Goal: Information Seeking & Learning: Find specific fact

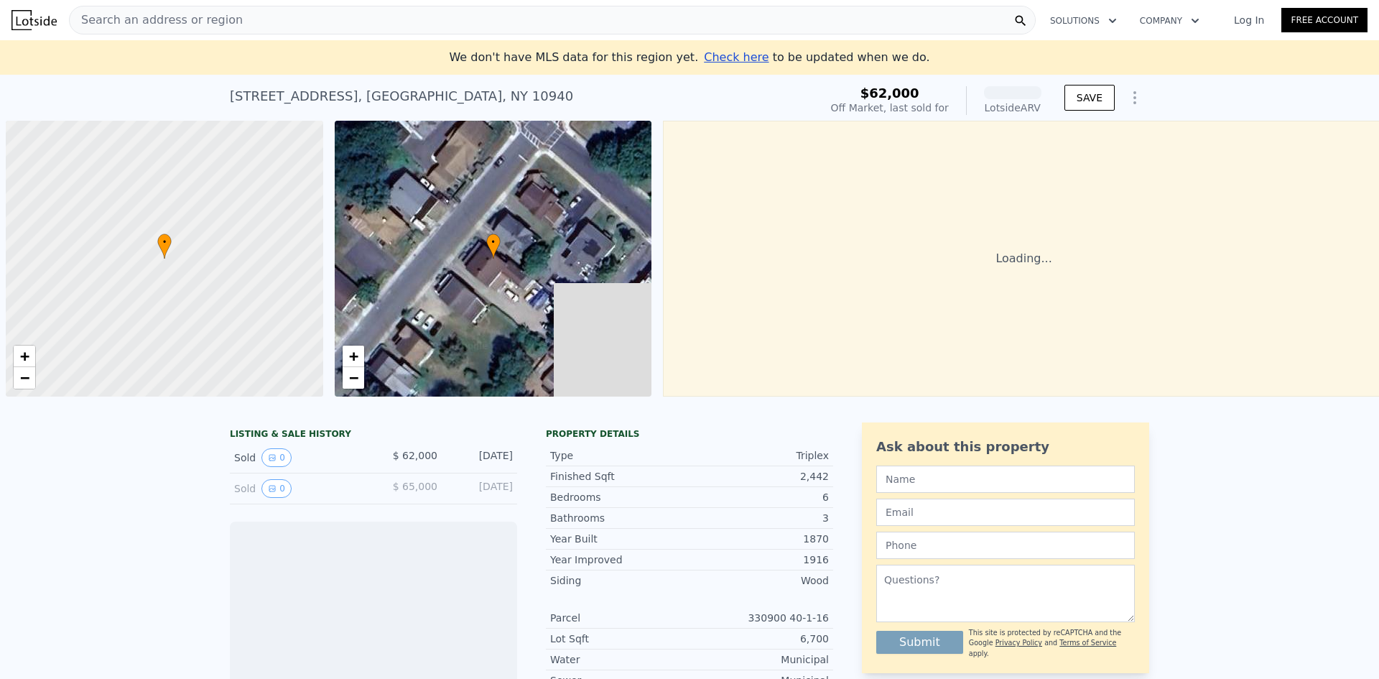
scroll to position [0, 6]
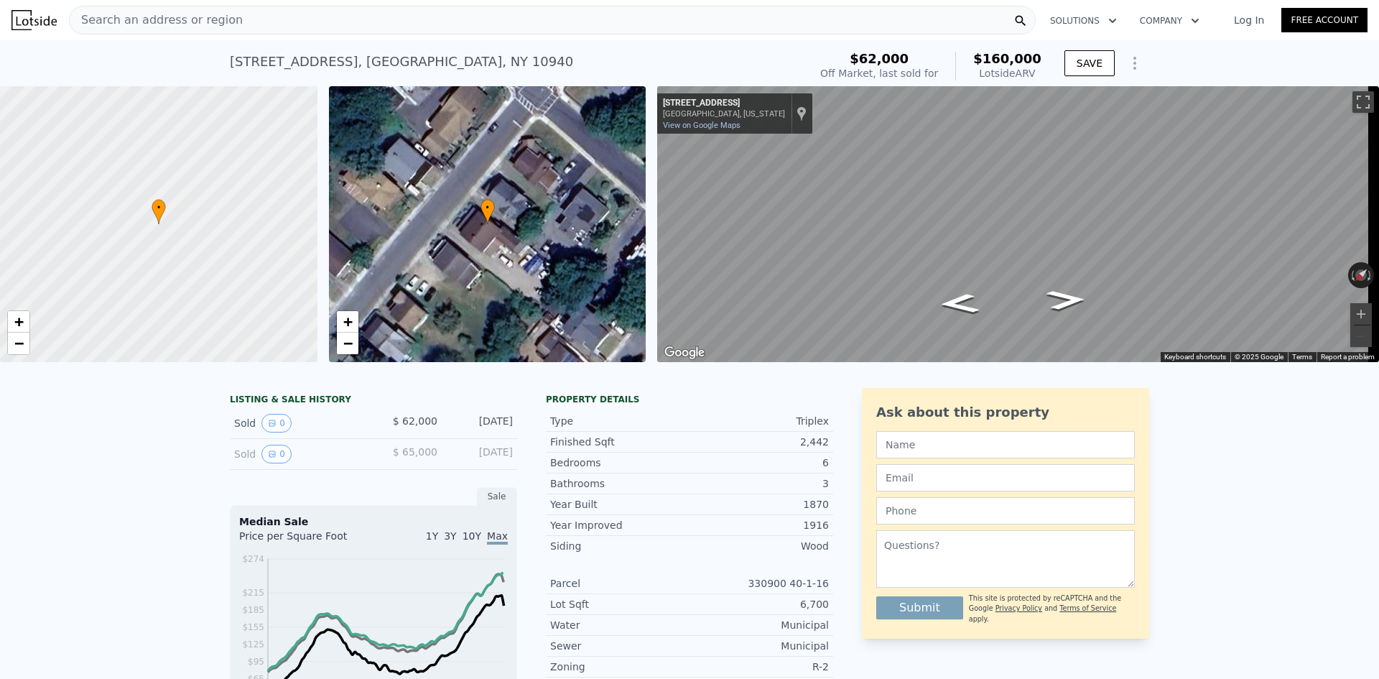
drag, startPoint x: 1039, startPoint y: 70, endPoint x: 995, endPoint y: 63, distance: 45.0
click at [995, 63] on div "$160,000 Lotside ARV" at bounding box center [998, 66] width 86 height 29
click at [800, 52] on div "[STREET_ADDRESS] Sold [DATE] for $62k (~ARV $160k )" at bounding box center [516, 66] width 573 height 40
drag, startPoint x: 1041, startPoint y: 69, endPoint x: 986, endPoint y: 63, distance: 55.6
click at [986, 63] on div "$62,000 Off Market, last sold for $160,000 Lotside ARV" at bounding box center [930, 66] width 233 height 40
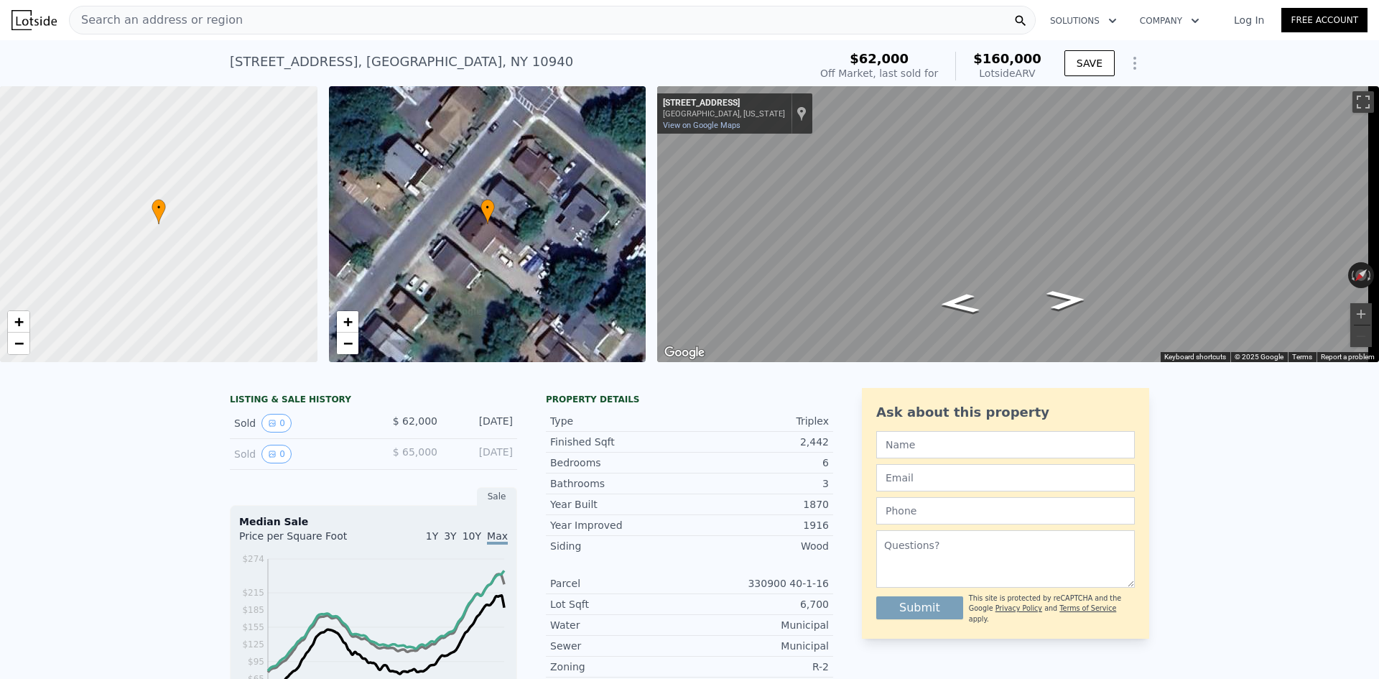
click at [797, 56] on div "[STREET_ADDRESS] Sold [DATE] for $62k (~ARV $160k )" at bounding box center [516, 66] width 573 height 40
drag, startPoint x: 1044, startPoint y: 65, endPoint x: 887, endPoint y: 52, distance: 157.8
click at [976, 60] on div "$62,000 Off Market, last sold for $160,000 Lotside ARV" at bounding box center [930, 66] width 233 height 40
click at [735, 74] on div "[STREET_ADDRESS] Sold [DATE] for $62k (~ARV $160k )" at bounding box center [516, 66] width 573 height 40
drag, startPoint x: 1034, startPoint y: 73, endPoint x: 784, endPoint y: 57, distance: 251.2
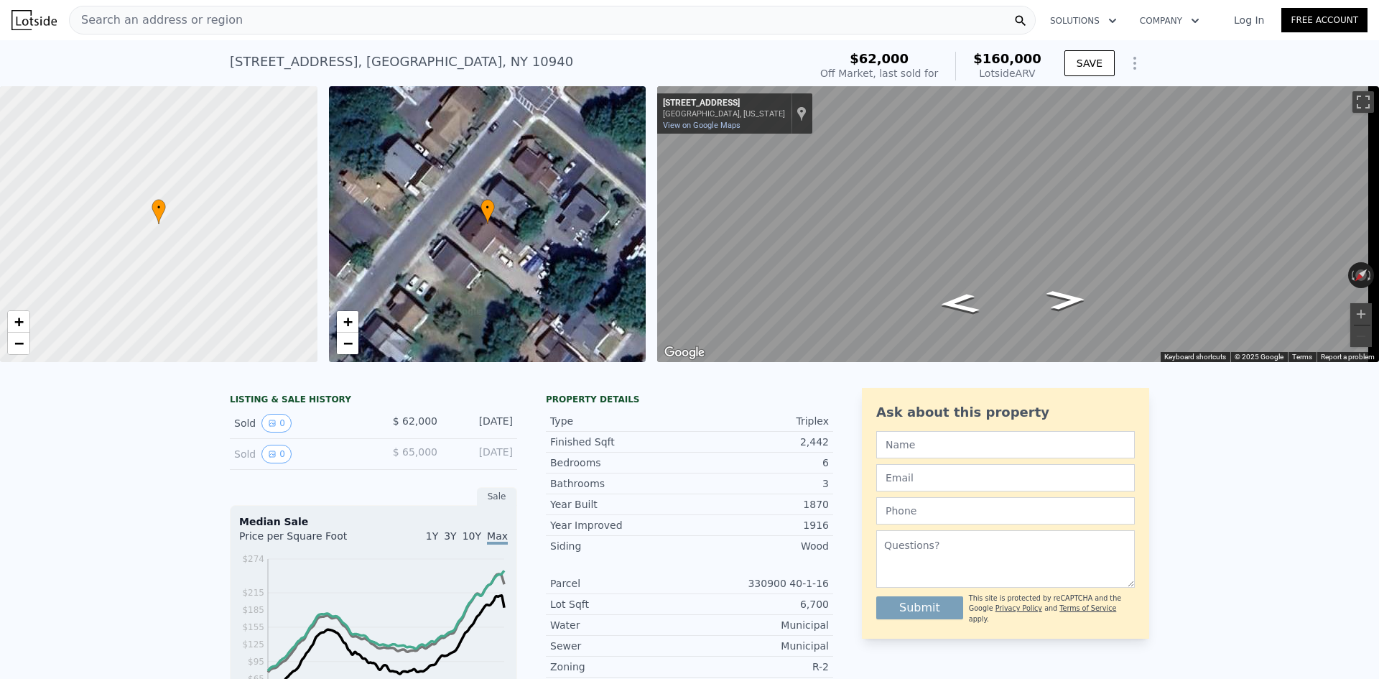
click at [827, 54] on div "[STREET_ADDRESS] Sold [DATE] for $62k (~ARV $160k ) $62,000 Off Market, last so…" at bounding box center [689, 66] width 919 height 40
click at [784, 57] on div "[STREET_ADDRESS] Sold [DATE] for $62k (~ARV $160k )" at bounding box center [516, 66] width 573 height 40
drag, startPoint x: 1049, startPoint y: 76, endPoint x: 834, endPoint y: 65, distance: 215.0
click at [834, 65] on div "[STREET_ADDRESS] Sold [DATE] for $62k (~ARV $160k ) $62,000 Off Market, last so…" at bounding box center [689, 66] width 919 height 40
click at [778, 67] on div "[STREET_ADDRESS] Sold [DATE] for $62k (~ARV $160k )" at bounding box center [516, 66] width 573 height 40
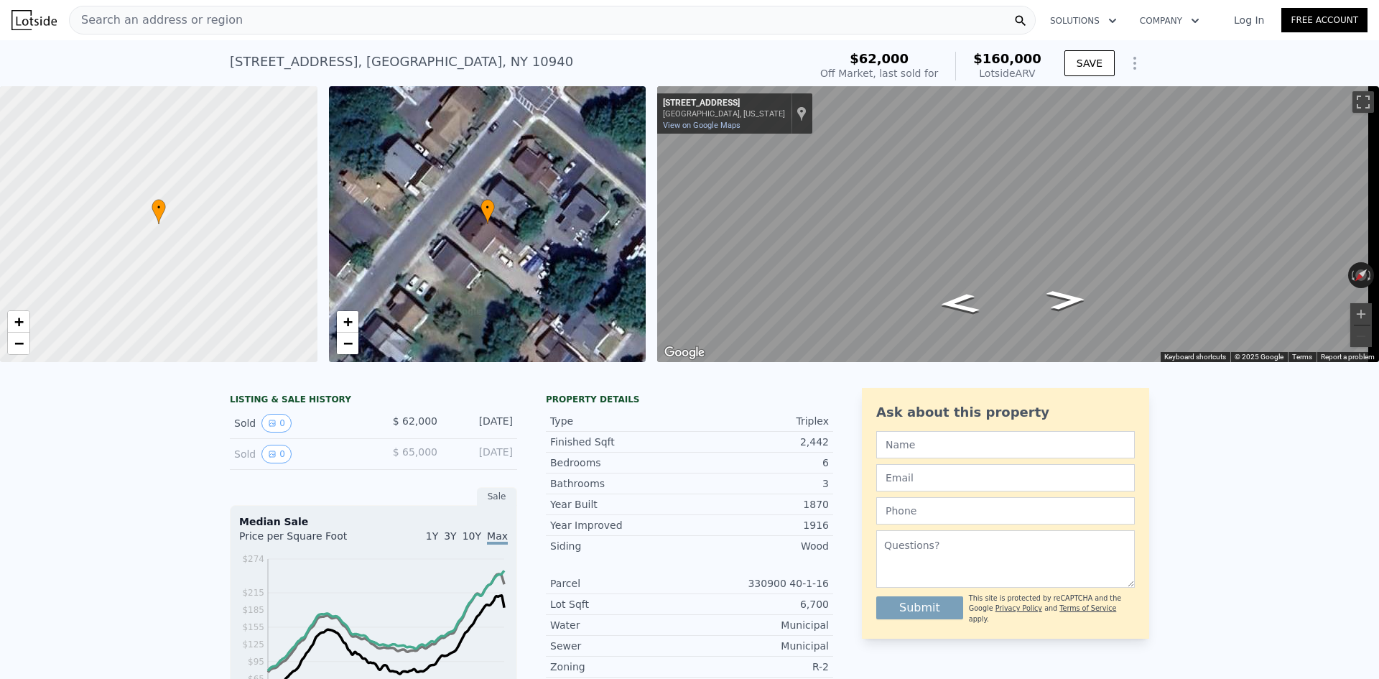
drag, startPoint x: 1046, startPoint y: 71, endPoint x: 781, endPoint y: 60, distance: 265.2
click at [812, 63] on div "[STREET_ADDRESS] Sold [DATE] for $62k (~ARV $160k ) $62,000 Off Market, last so…" at bounding box center [689, 66] width 919 height 40
click at [781, 60] on div "[STREET_ADDRESS] Sold [DATE] for $62k (~ARV $160k )" at bounding box center [516, 66] width 573 height 40
drag, startPoint x: 963, startPoint y: 68, endPoint x: 808, endPoint y: 54, distance: 155.8
click at [808, 54] on div "[STREET_ADDRESS] Sold [DATE] for $62k (~ARV $160k ) $62,000 Off Market, last so…" at bounding box center [689, 66] width 919 height 40
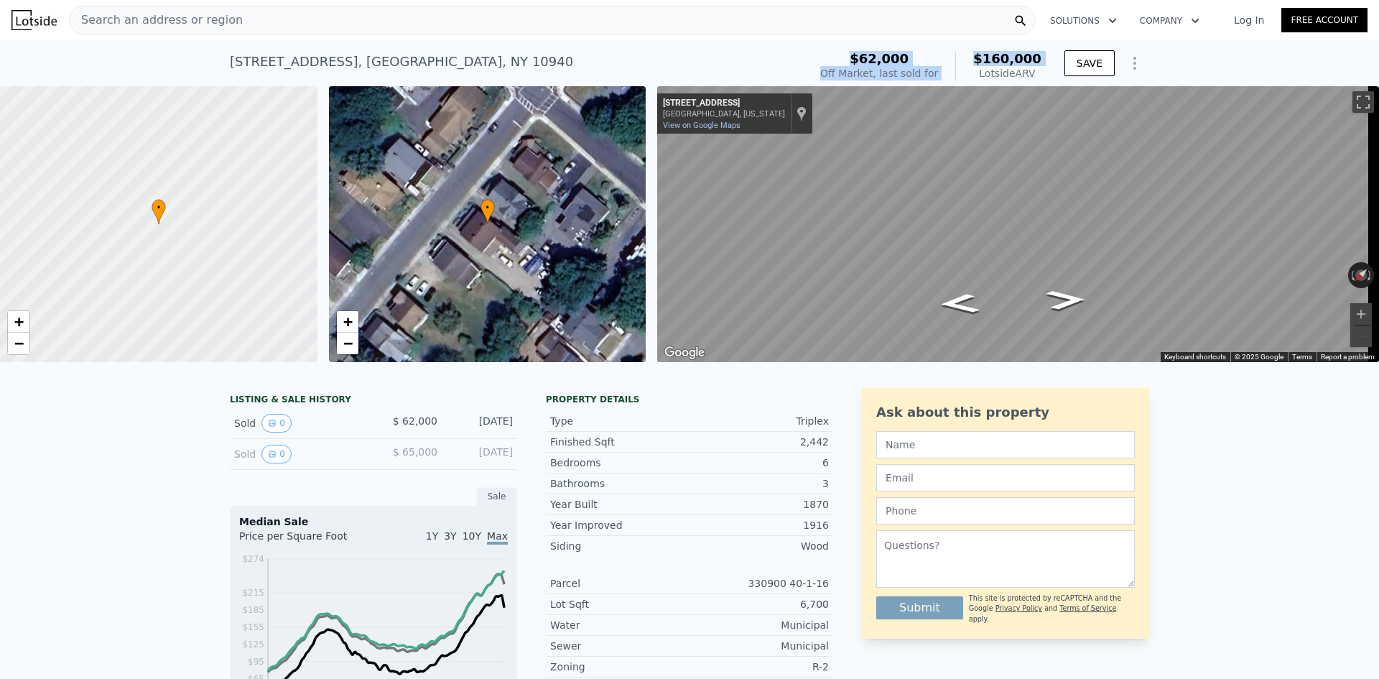
click at [803, 54] on div "[STREET_ADDRESS] Sold [DATE] for $62k (~ARV $160k )" at bounding box center [516, 66] width 573 height 40
